Goal: Task Accomplishment & Management: Complete application form

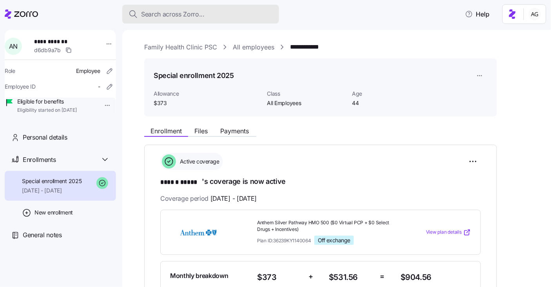
click at [150, 13] on span "Search across Zorro..." at bounding box center [172, 14] width 63 height 10
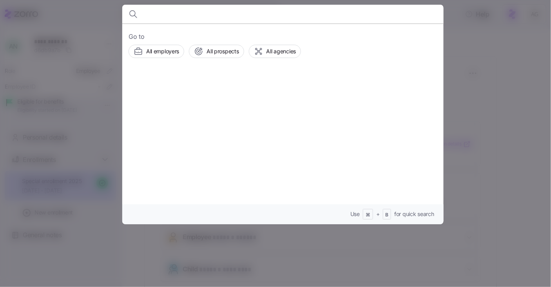
type input "e"
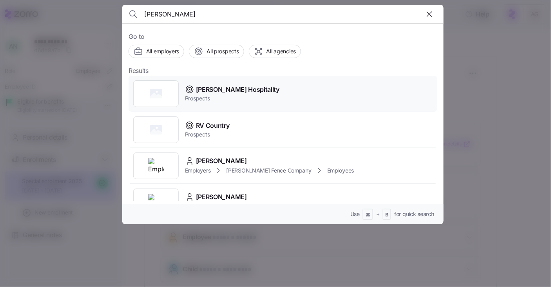
type input "[PERSON_NAME]"
click at [199, 92] on span "[PERSON_NAME] Hospitality" at bounding box center [237, 90] width 83 height 10
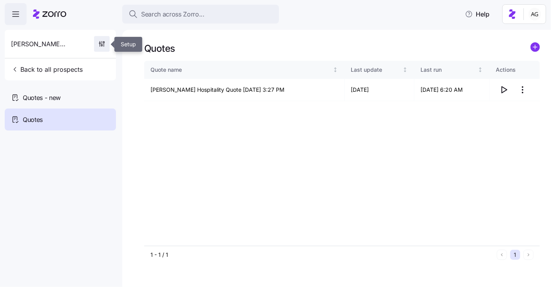
click at [104, 43] on icon "button" at bounding box center [102, 44] width 8 height 8
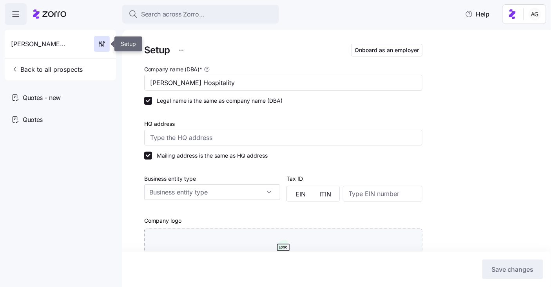
type input "Zorro"
click at [185, 135] on input "HQ address" at bounding box center [283, 138] width 278 height 16
click at [287, 113] on div at bounding box center [283, 115] width 278 height 8
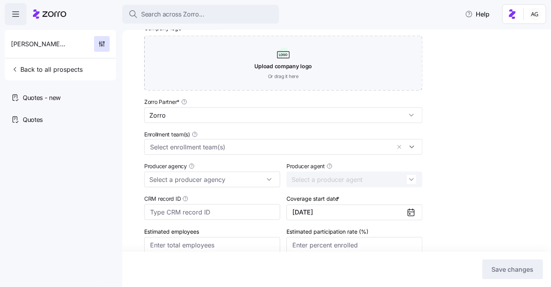
scroll to position [196, 0]
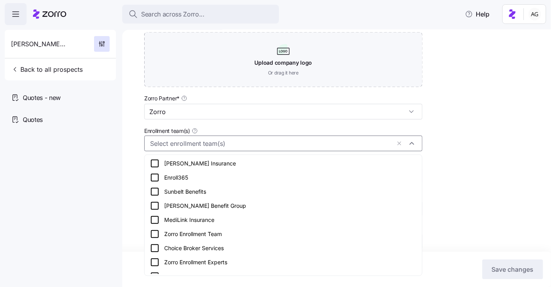
click at [229, 144] on input "Enrollment team(s)" at bounding box center [270, 143] width 241 height 10
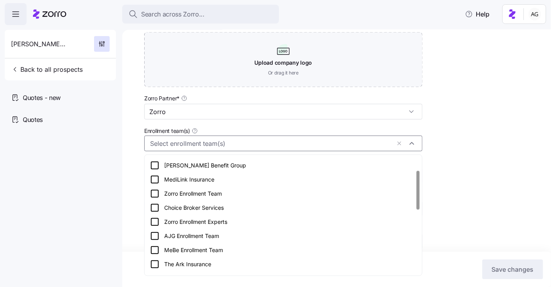
scroll to position [41, 0]
click at [204, 220] on div "Zorro Enrollment Experts" at bounding box center [283, 220] width 266 height 9
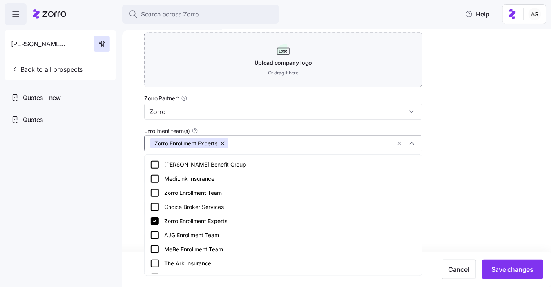
click at [480, 138] on div "Setup Onboard as an employer Company name (DBA) * [PERSON_NAME] Hospitality Leg…" at bounding box center [342, 66] width 396 height 440
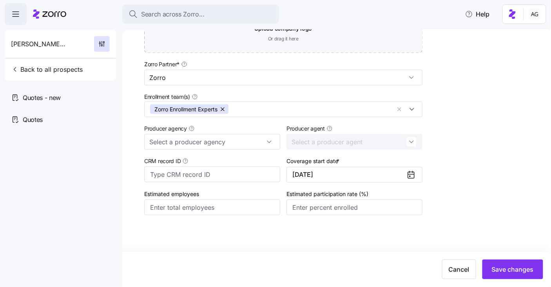
scroll to position [237, 0]
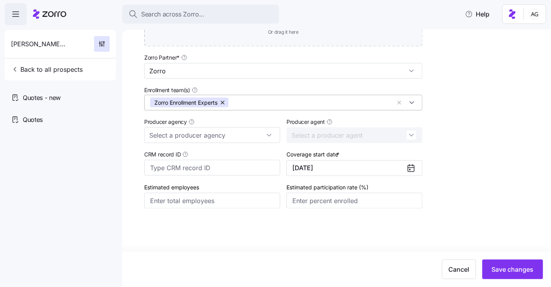
click at [225, 100] on button "button" at bounding box center [222, 103] width 11 height 10
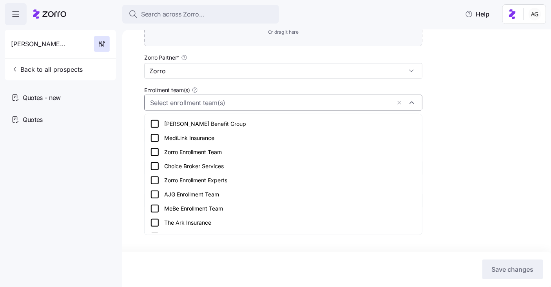
click at [225, 101] on input "Enrollment team(s)" at bounding box center [270, 103] width 241 height 10
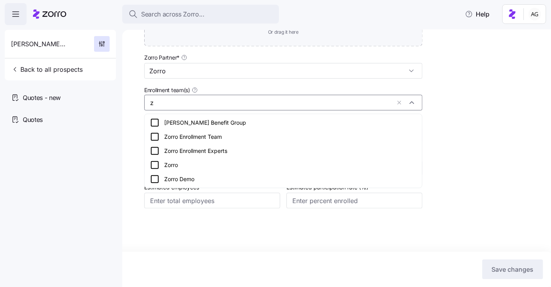
scroll to position [0, 0]
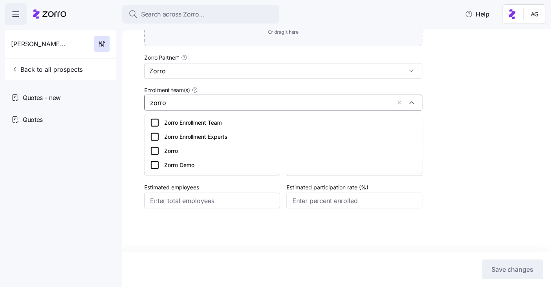
click at [186, 120] on div "Zorro Enrollment Team" at bounding box center [283, 122] width 266 height 9
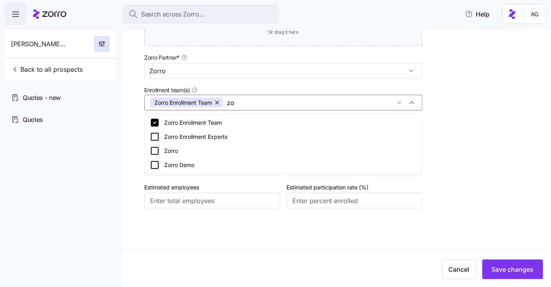
type input "z"
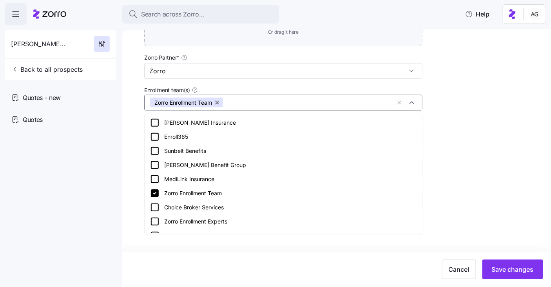
click at [463, 102] on div "Setup Onboard as an employer Company name (DBA) * [PERSON_NAME] Hospitality Leg…" at bounding box center [342, 26] width 396 height 440
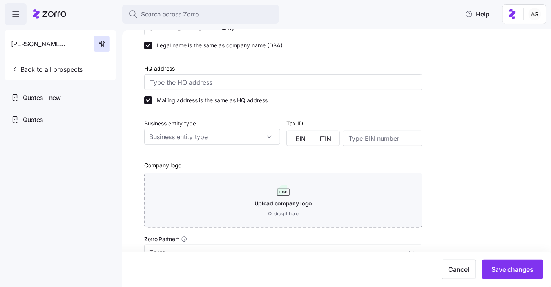
scroll to position [53, 0]
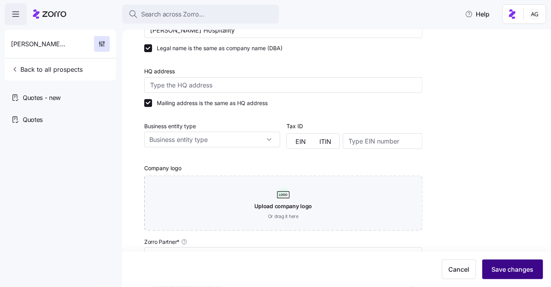
click at [516, 271] on span "Save changes" at bounding box center [513, 268] width 42 height 9
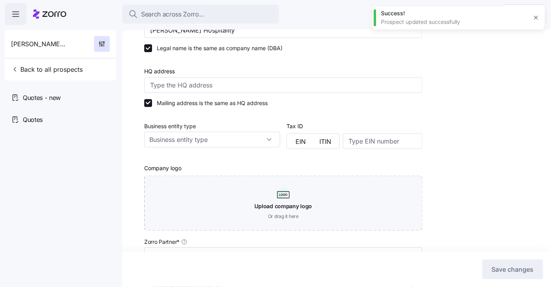
scroll to position [0, 0]
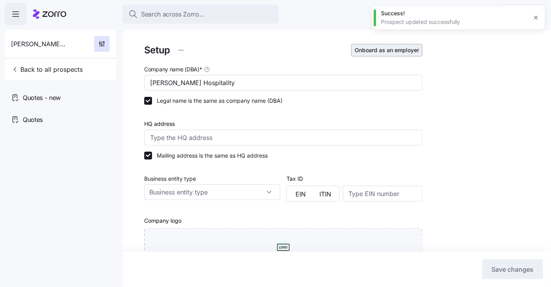
click at [378, 47] on span "Onboard as an employer" at bounding box center [387, 50] width 64 height 8
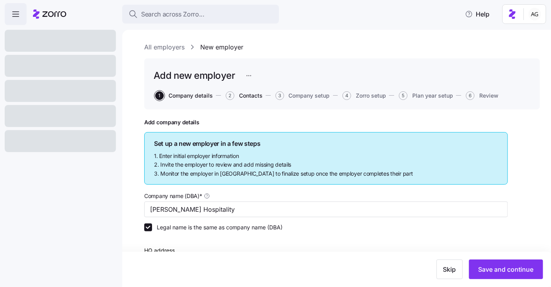
click at [257, 94] on span "Contacts" at bounding box center [251, 95] width 24 height 5
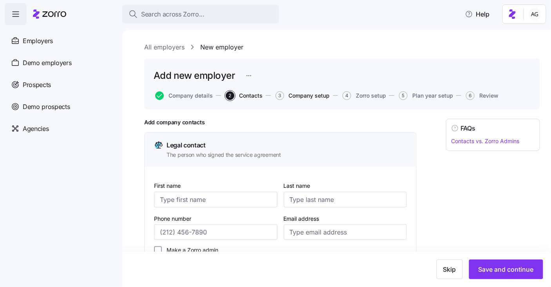
click at [320, 94] on span "Company setup" at bounding box center [309, 95] width 41 height 5
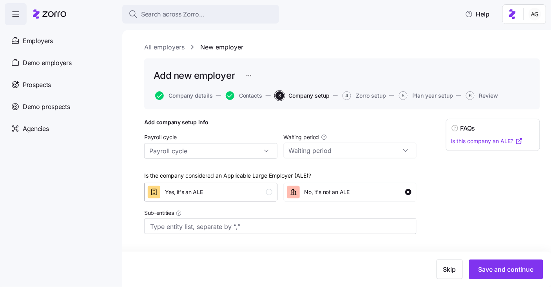
click at [262, 186] on div "Yes, it's an ALE" at bounding box center [210, 192] width 125 height 13
click at [151, 48] on link "All employers" at bounding box center [164, 47] width 40 height 10
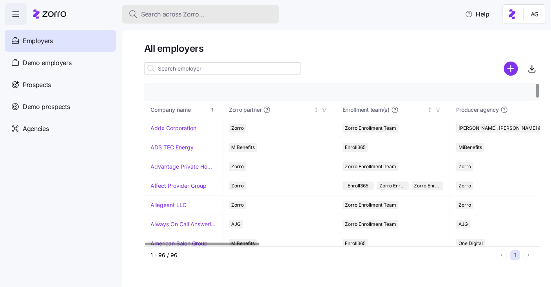
click at [183, 20] on button "Search across Zorro..." at bounding box center [200, 14] width 157 height 19
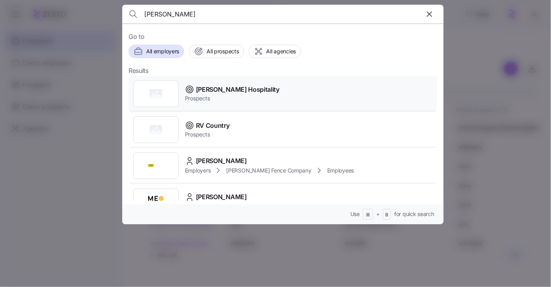
type input "[PERSON_NAME]"
click at [203, 96] on span "Prospects" at bounding box center [232, 98] width 94 height 8
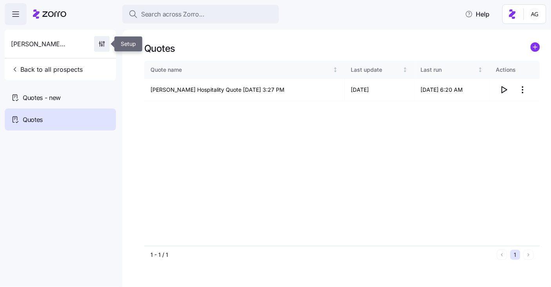
click at [100, 42] on icon "button" at bounding box center [102, 44] width 8 height 8
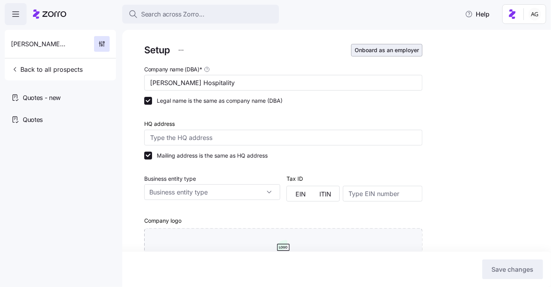
click at [398, 51] on span "Onboard as an employer" at bounding box center [387, 50] width 64 height 8
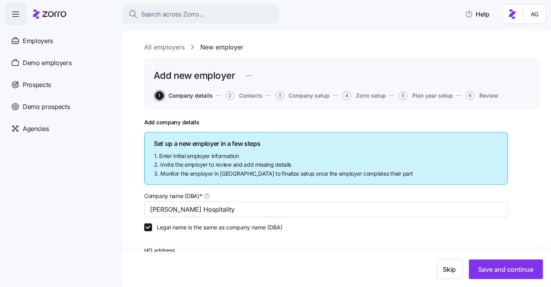
scroll to position [49, 0]
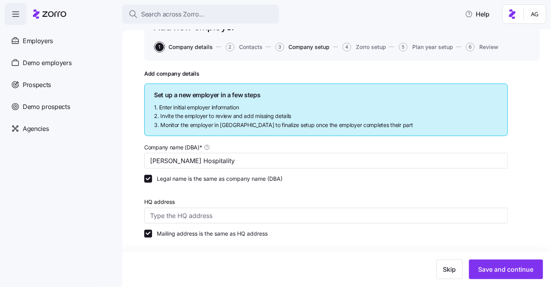
click at [316, 45] on span "Company setup" at bounding box center [309, 46] width 41 height 5
click at [398, 34] on div "Add new employer 1 Company details 2 Contacts 3 Company setup 4 Zorro setup 5 P…" at bounding box center [342, 35] width 396 height 51
click at [426, 47] on span "Plan year setup" at bounding box center [432, 46] width 41 height 5
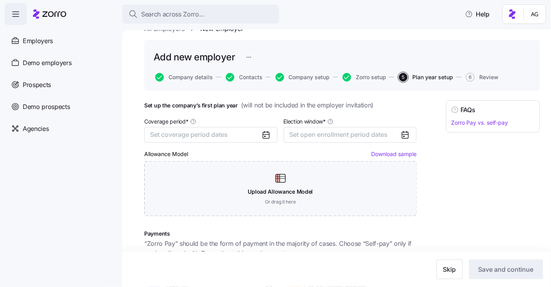
scroll to position [12, 0]
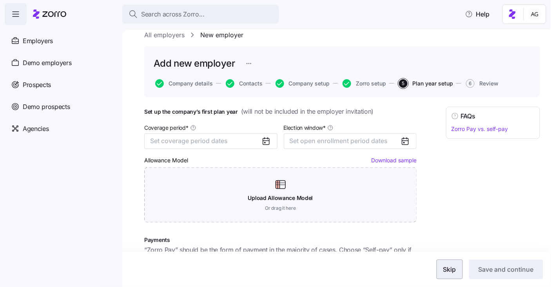
click at [448, 264] on button "Skip" at bounding box center [449, 269] width 26 height 20
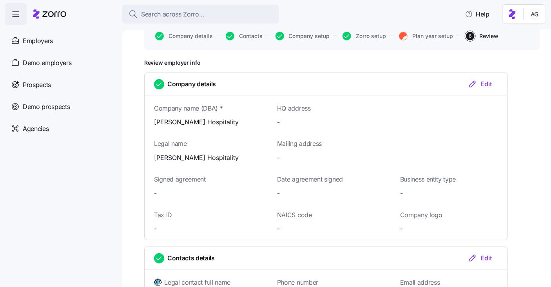
scroll to position [24, 0]
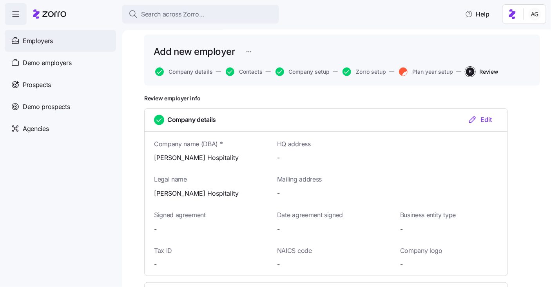
click at [36, 44] on span "Employers" at bounding box center [38, 41] width 30 height 10
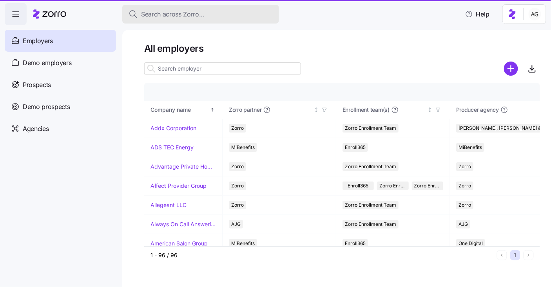
click at [197, 69] on input at bounding box center [222, 68] width 157 height 13
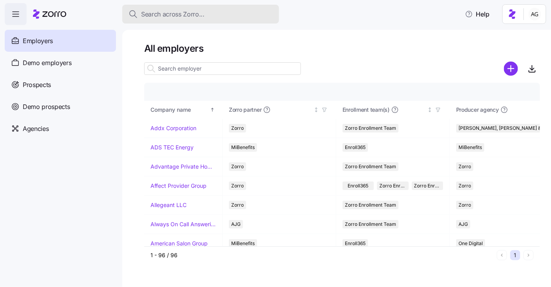
click at [184, 14] on span "Search across Zorro..." at bounding box center [172, 14] width 63 height 10
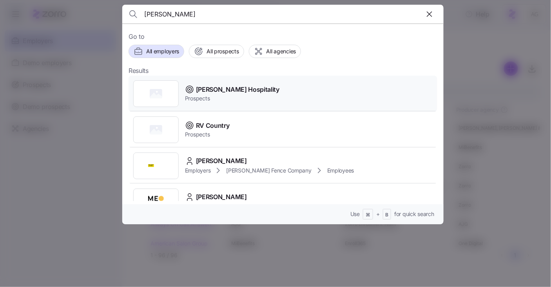
type input "[PERSON_NAME]"
click at [230, 93] on span "[PERSON_NAME] Hospitality" at bounding box center [237, 90] width 83 height 10
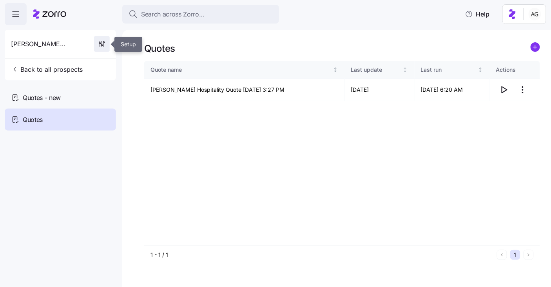
click at [104, 44] on icon "button" at bounding box center [104, 45] width 0 height 4
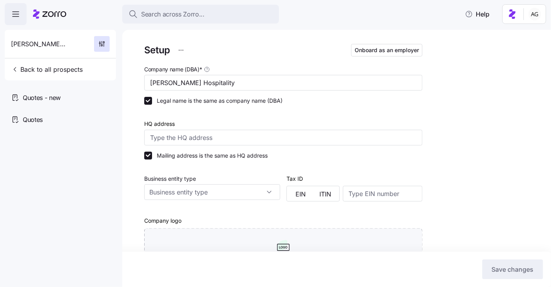
click at [178, 50] on html "Search across Zorro... Help [PERSON_NAME] Hospitality Back to all prospects Quo…" at bounding box center [275, 141] width 551 height 282
click at [125, 40] on html "Search across Zorro... Help [PERSON_NAME] Hospitality Back to all prospects Quo…" at bounding box center [275, 141] width 551 height 282
click at [104, 42] on icon "button" at bounding box center [102, 44] width 8 height 8
